Goal: Entertainment & Leisure: Consume media (video, audio)

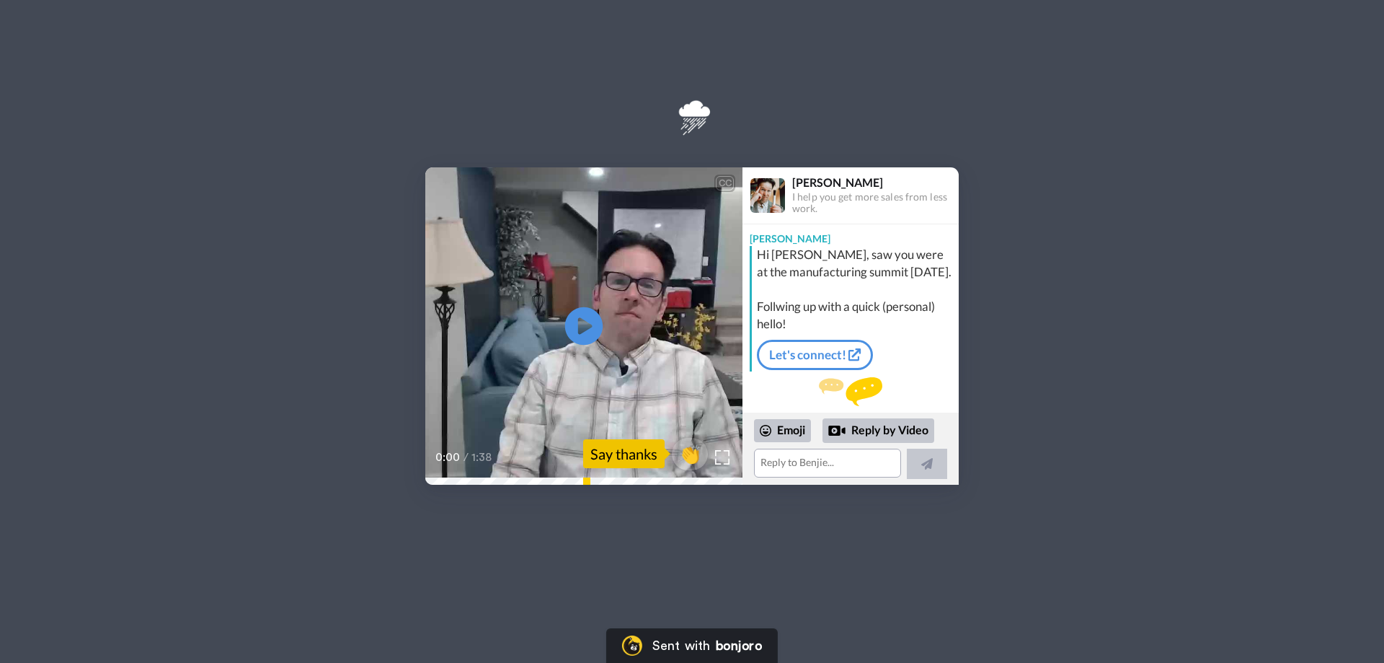
click at [586, 323] on icon "Play/Pause" at bounding box center [584, 326] width 38 height 68
